Goal: Task Accomplishment & Management: Manage account settings

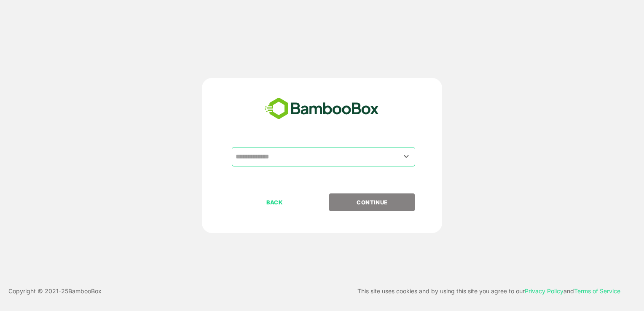
click at [290, 160] on input "text" at bounding box center [323, 157] width 180 height 16
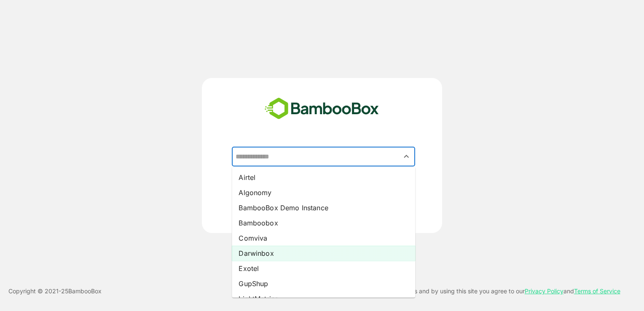
click at [260, 255] on li "Darwinbox" at bounding box center [323, 253] width 183 height 15
type input "*********"
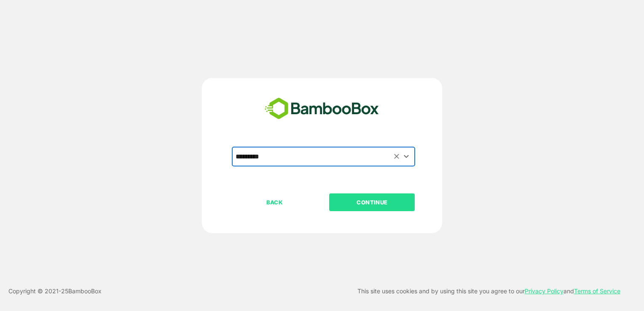
click at [378, 202] on p "CONTINUE" at bounding box center [372, 202] width 84 height 9
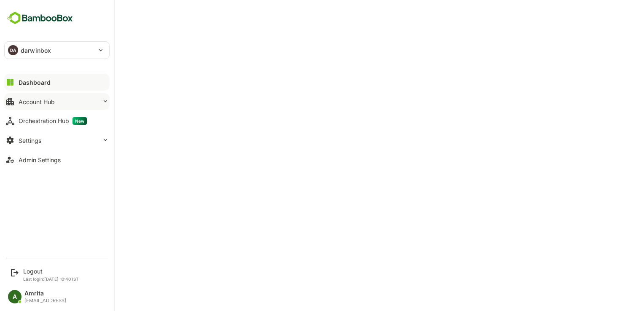
click at [17, 98] on button "Account Hub" at bounding box center [56, 101] width 105 height 17
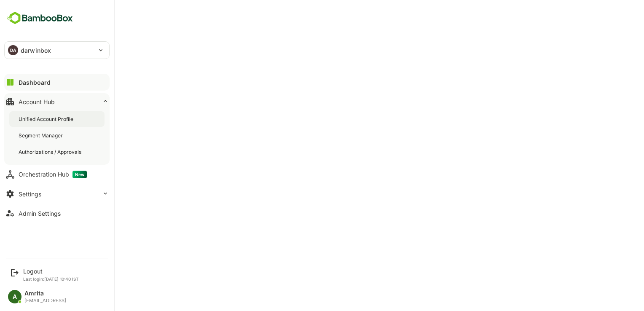
click at [48, 118] on div "Unified Account Profile" at bounding box center [47, 118] width 56 height 7
click at [32, 191] on div "Settings" at bounding box center [30, 194] width 23 height 7
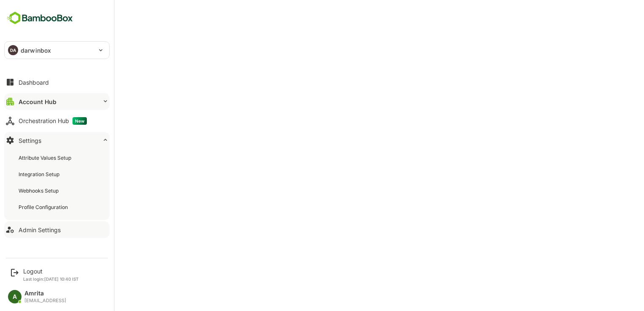
click at [49, 232] on div "Admin Settings" at bounding box center [40, 229] width 42 height 7
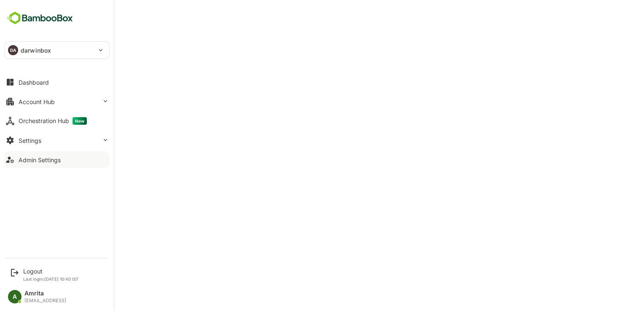
click at [22, 158] on div "Admin Settings" at bounding box center [40, 159] width 42 height 7
